Goal: Information Seeking & Learning: Understand process/instructions

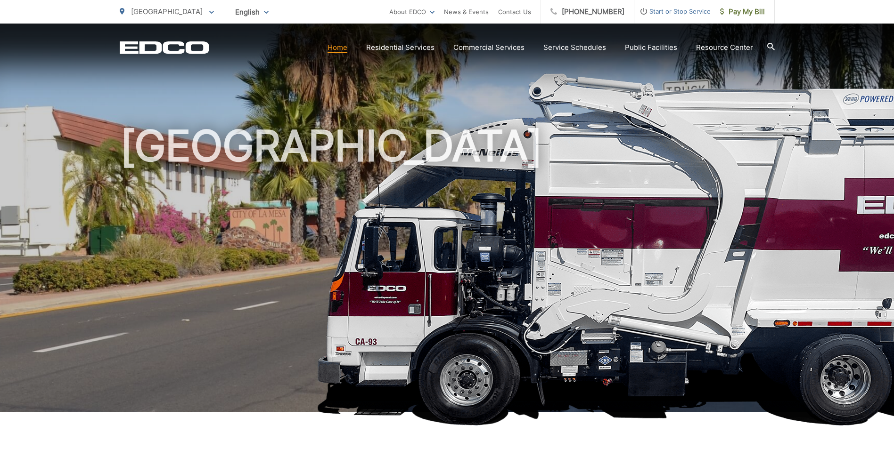
drag, startPoint x: 724, startPoint y: 45, endPoint x: 683, endPoint y: 64, distance: 45.3
click at [683, 64] on div "[GEOGRAPHIC_DATA]" at bounding box center [447, 218] width 655 height 389
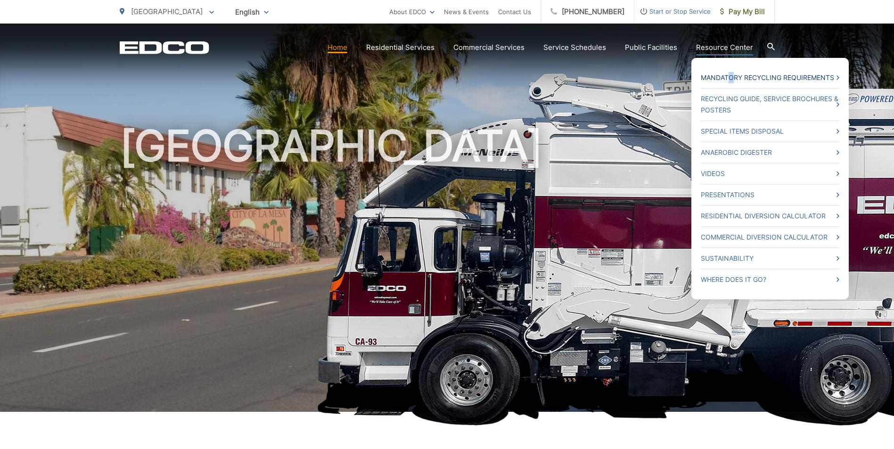
drag, startPoint x: 731, startPoint y: 76, endPoint x: 734, endPoint y: 83, distance: 7.0
click at [734, 83] on ul "Mandatory Recycling Requirements Recycling Guide, Service Brochures & Posters S…" at bounding box center [769, 179] width 157 height 242
click at [704, 131] on link "Special Items Disposal" at bounding box center [770, 131] width 139 height 11
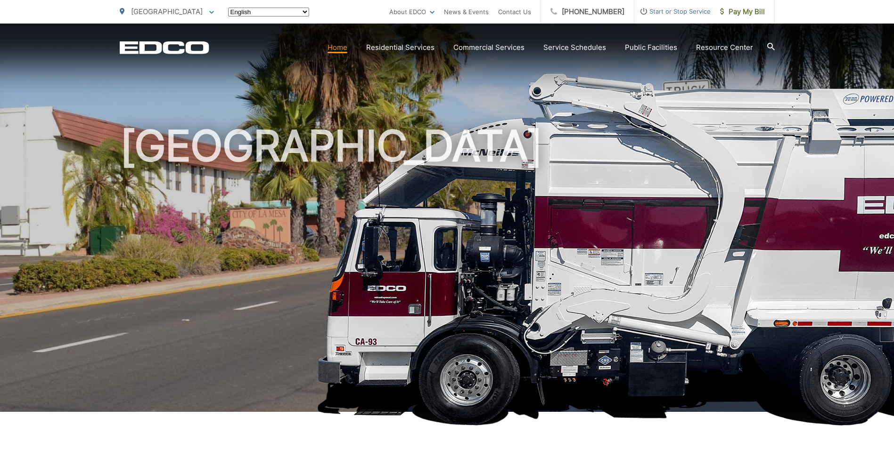
scroll to position [47, 0]
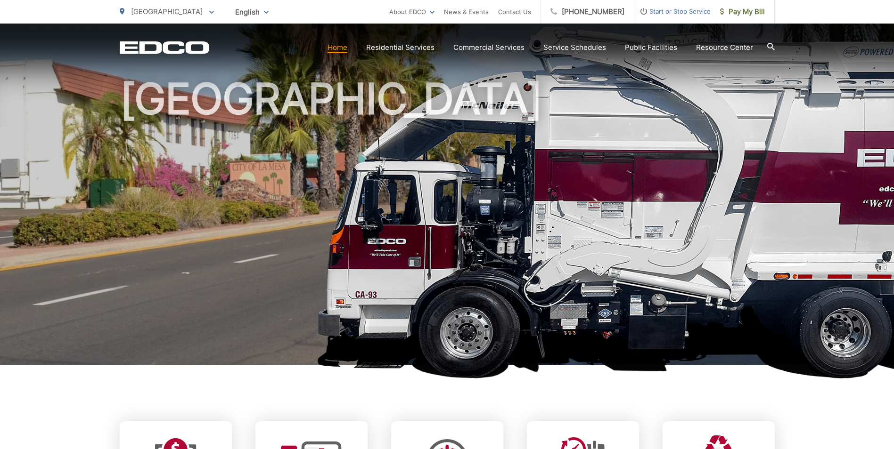
click at [717, 242] on h1 "[GEOGRAPHIC_DATA]" at bounding box center [447, 224] width 655 height 298
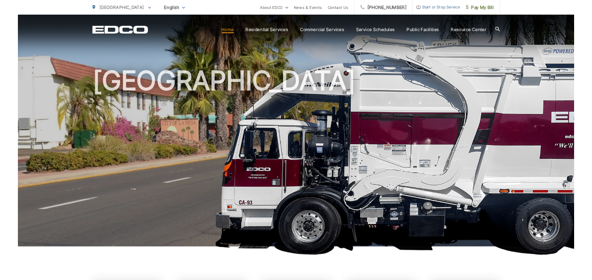
scroll to position [0, 0]
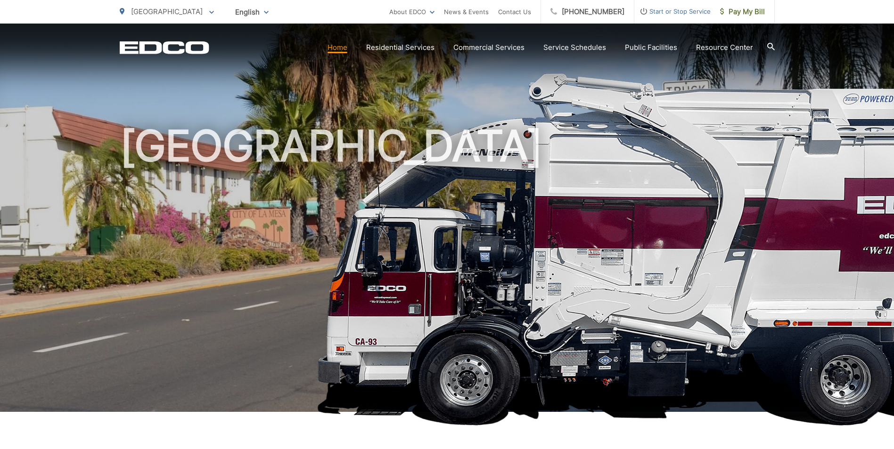
drag, startPoint x: 886, startPoint y: 278, endPoint x: 650, endPoint y: 266, distance: 235.9
click at [650, 266] on h1 "[GEOGRAPHIC_DATA]" at bounding box center [447, 271] width 655 height 298
click at [771, 111] on div "[GEOGRAPHIC_DATA]" at bounding box center [447, 218] width 655 height 389
drag, startPoint x: 578, startPoint y: 344, endPoint x: 596, endPoint y: 332, distance: 22.7
click at [596, 332] on h1 "[GEOGRAPHIC_DATA]" at bounding box center [447, 271] width 655 height 298
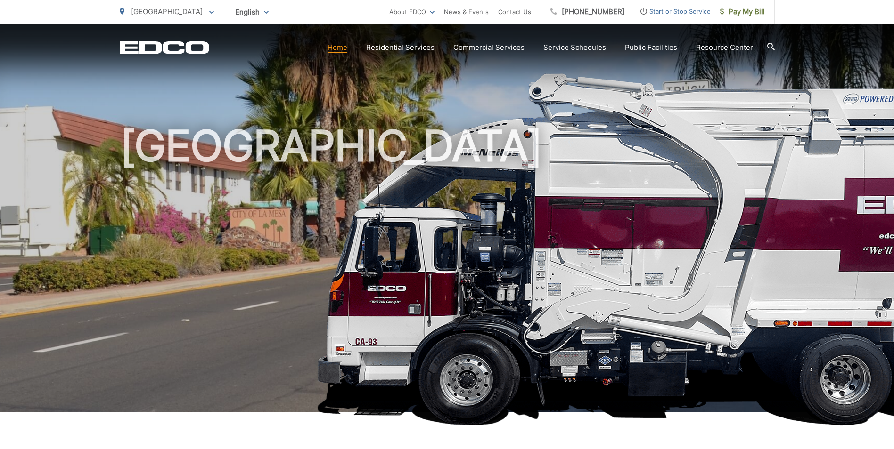
click at [801, 164] on img at bounding box center [724, 249] width 816 height 353
